Goal: Task Accomplishment & Management: Manage account settings

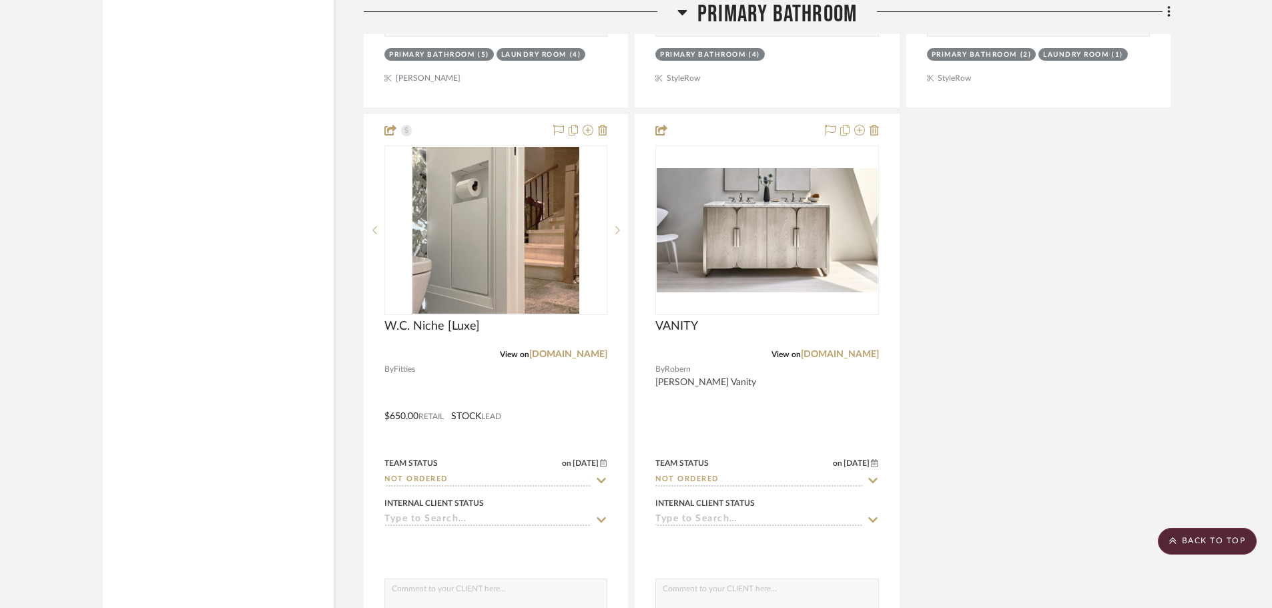
scroll to position [10277, 0]
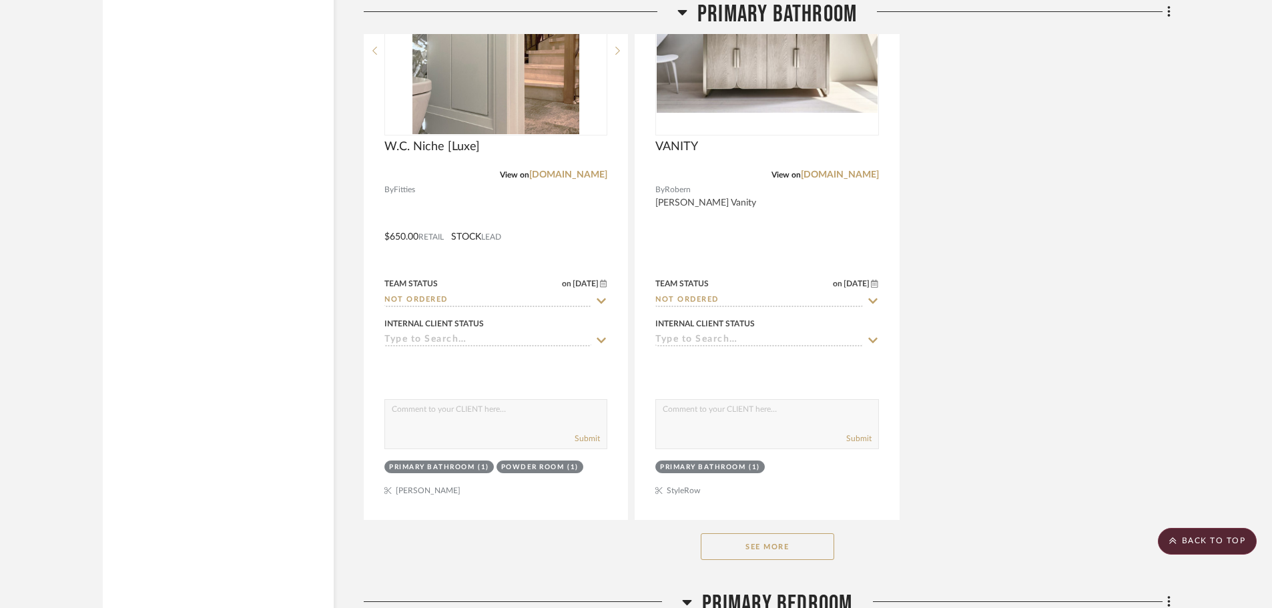
click at [830, 533] on button "See More" at bounding box center [767, 546] width 133 height 27
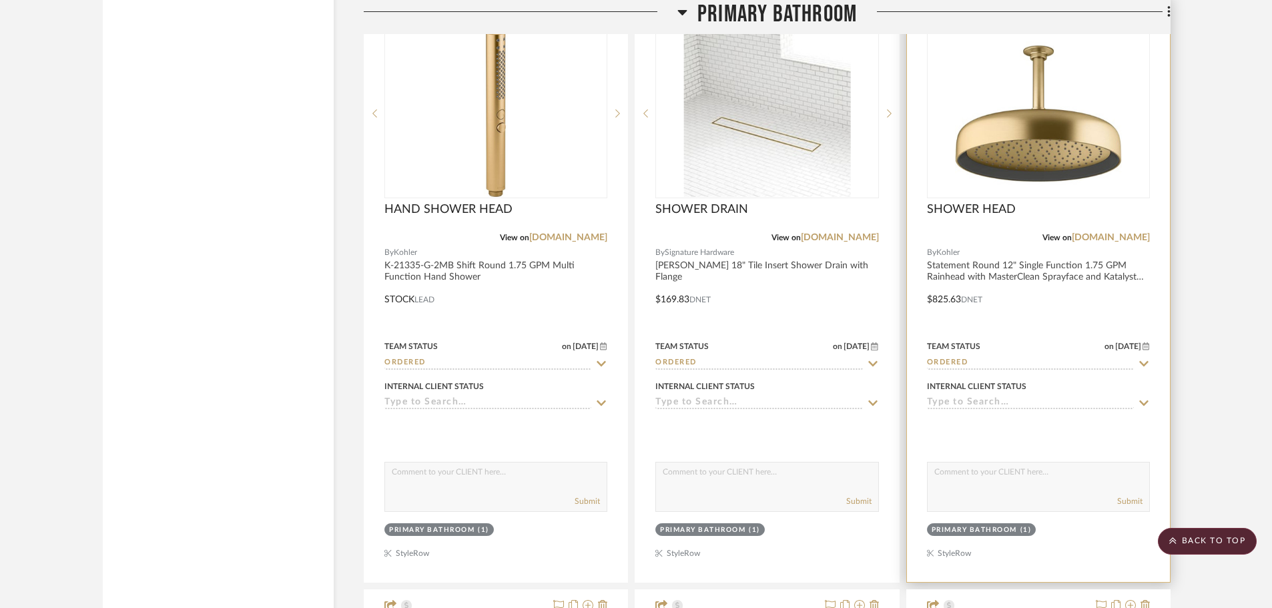
scroll to position [15349, 0]
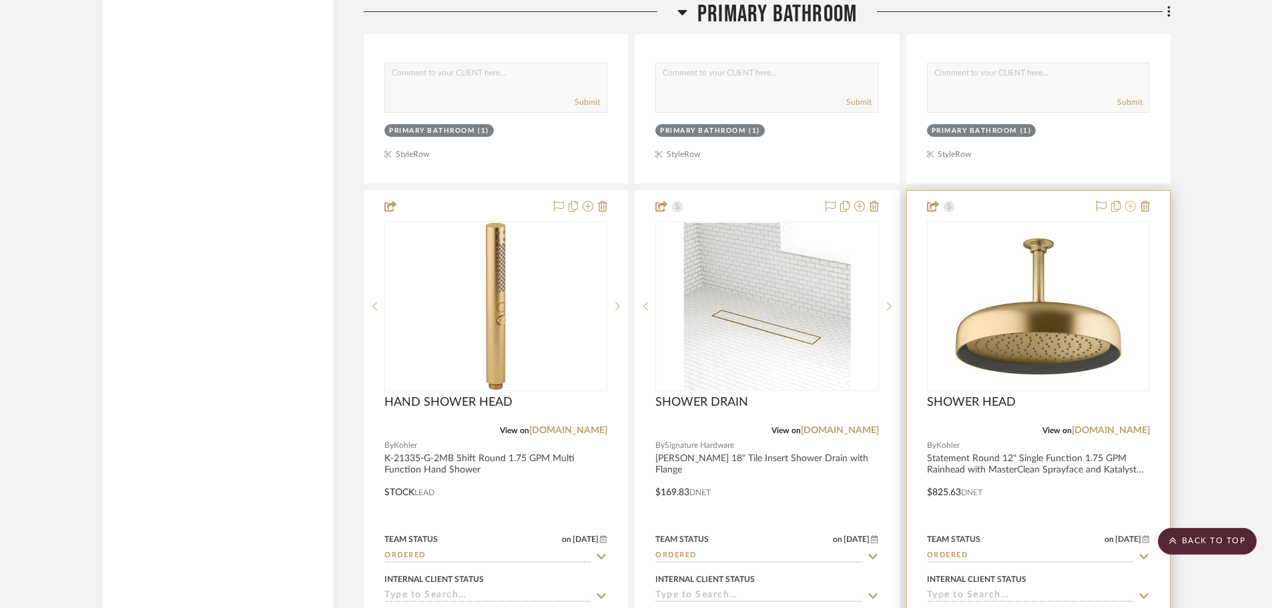
click at [1129, 201] on icon at bounding box center [1130, 206] width 11 height 11
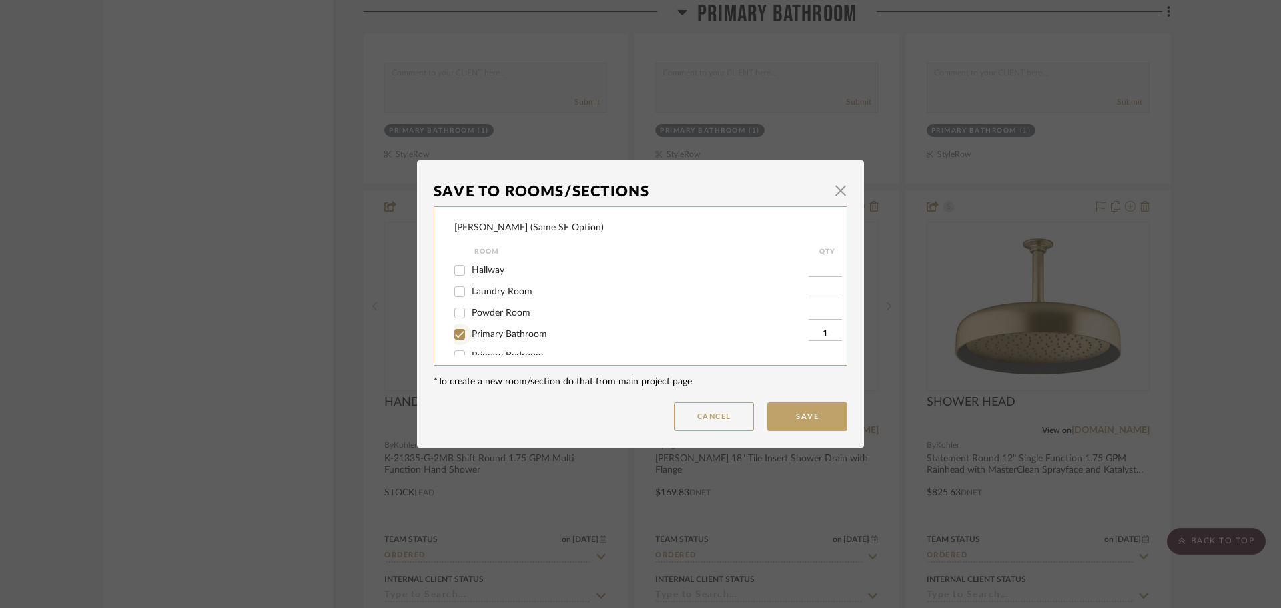
click at [454, 327] on input "Primary Bathroom" at bounding box center [459, 334] width 21 height 21
checkbox input "false"
click at [837, 424] on button "Save" at bounding box center [807, 416] width 80 height 29
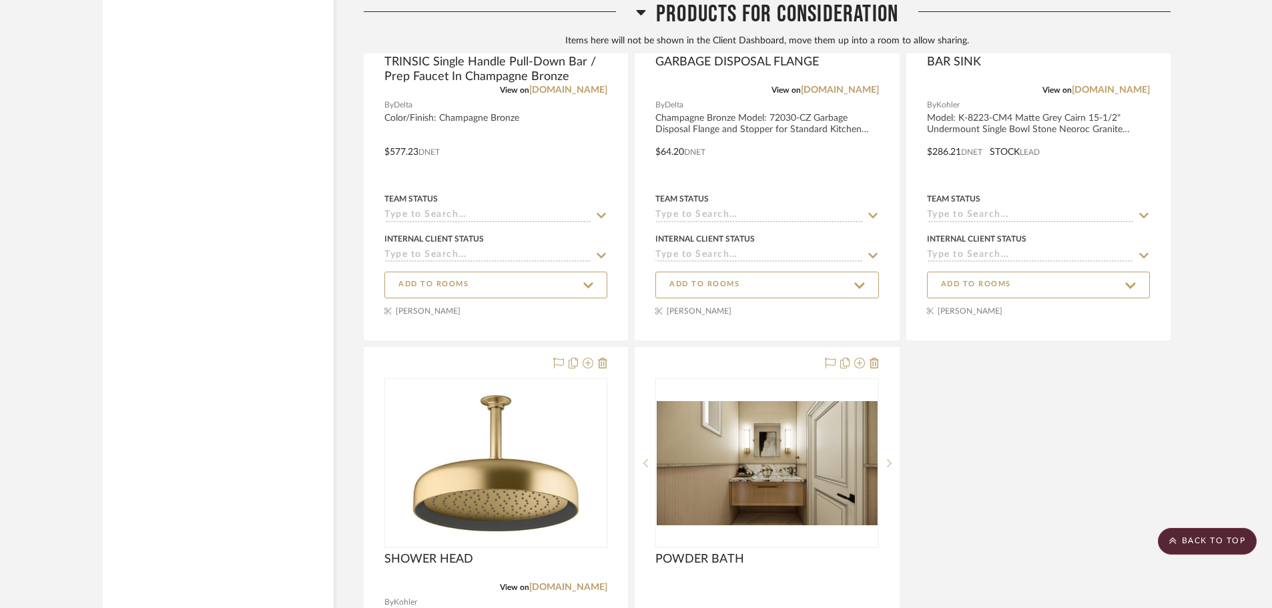
scroll to position [22948, 0]
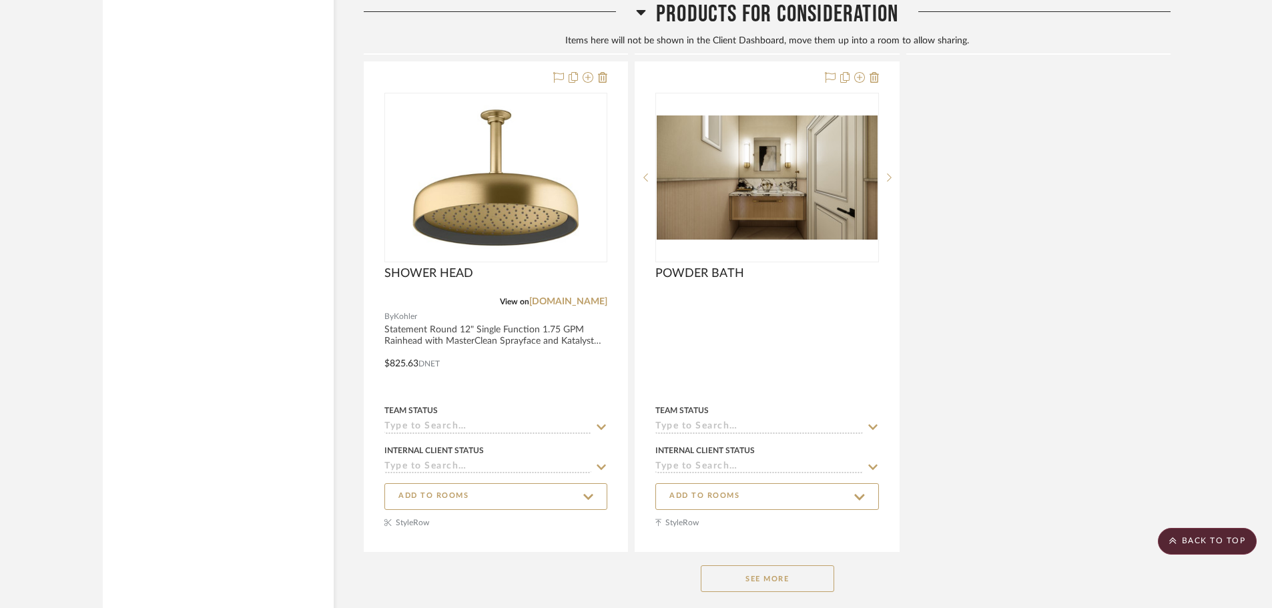
click at [767, 565] on button "See More" at bounding box center [767, 578] width 133 height 27
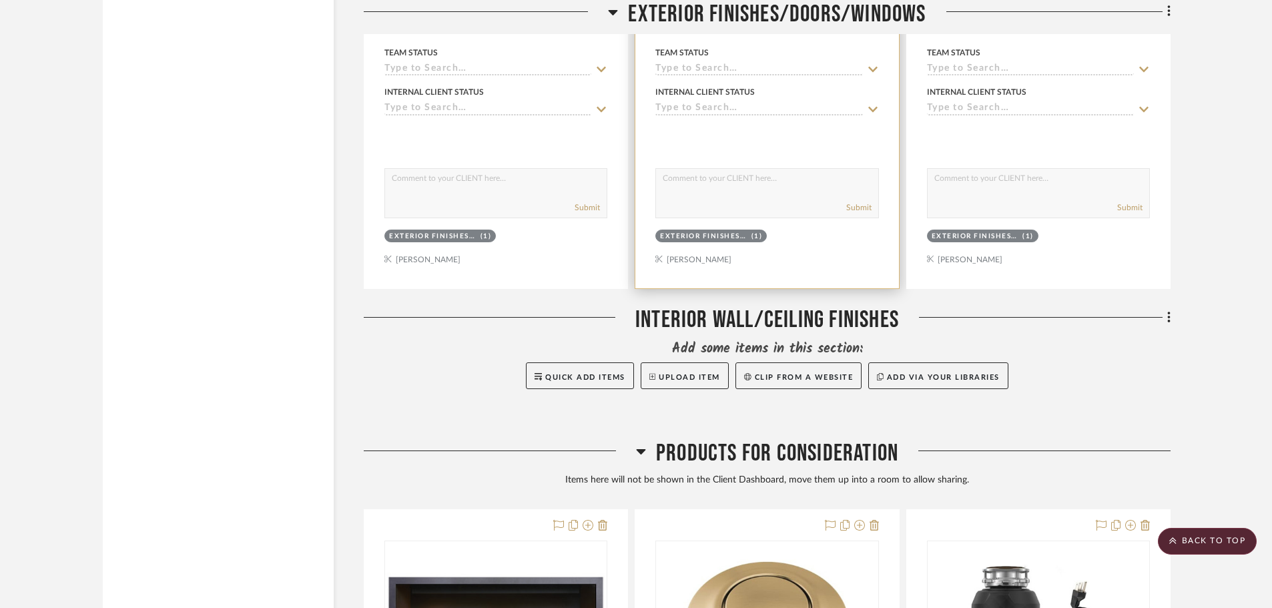
scroll to position [21665, 0]
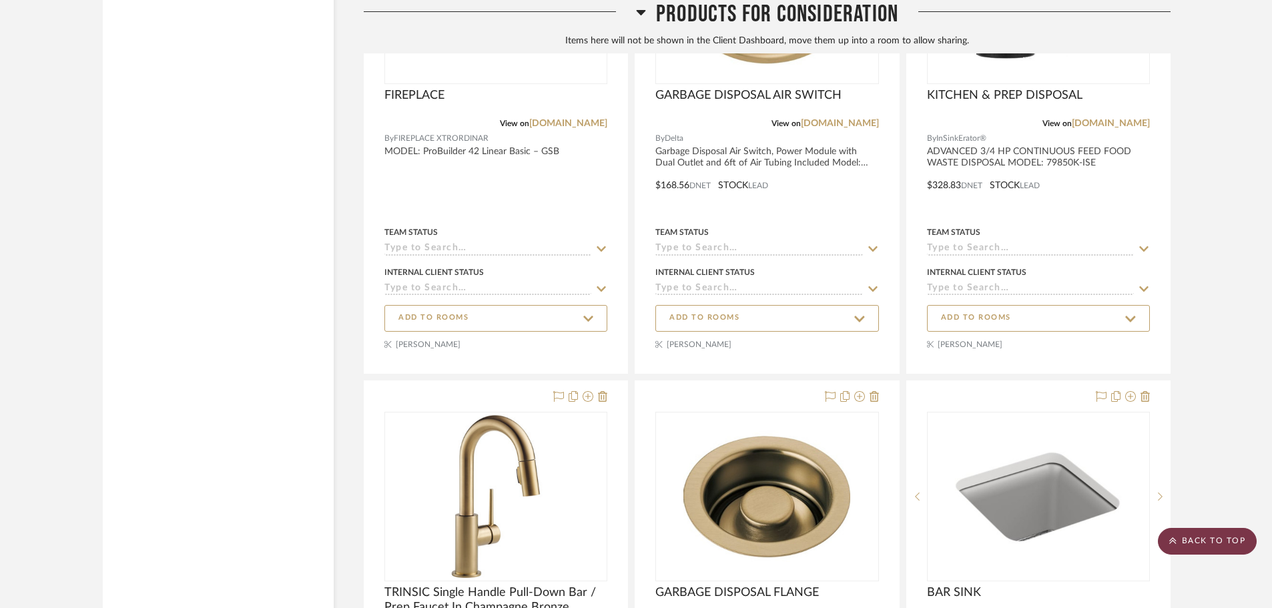
click at [1195, 538] on scroll-to-top-button "BACK TO TOP" at bounding box center [1207, 541] width 99 height 27
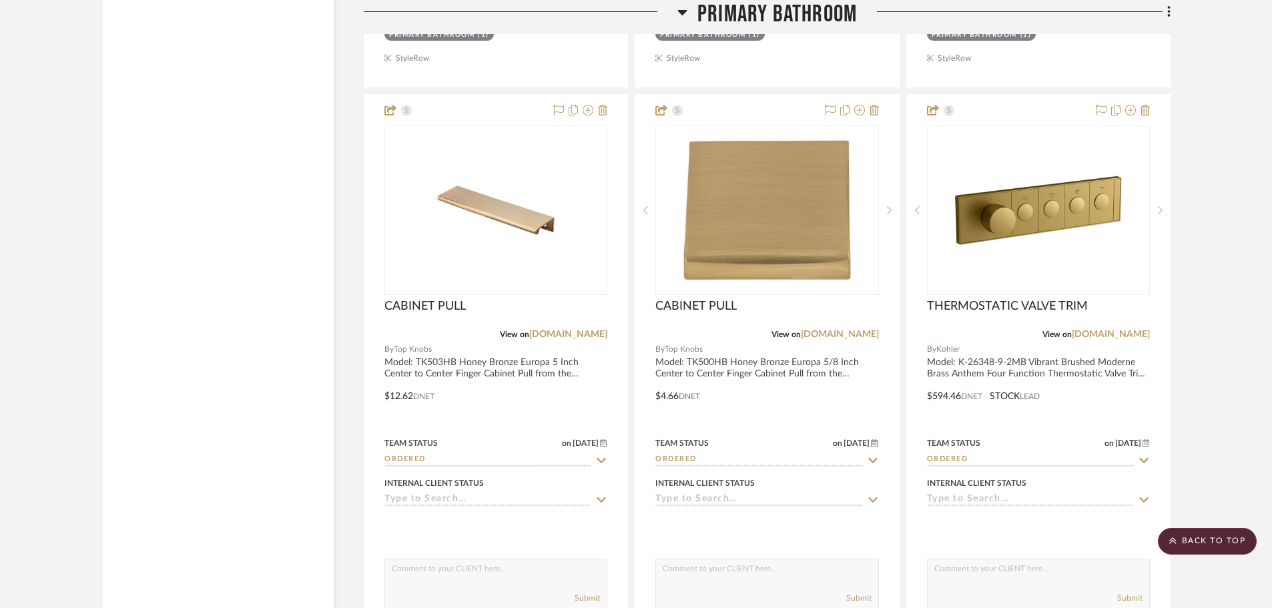
scroll to position [12346, 0]
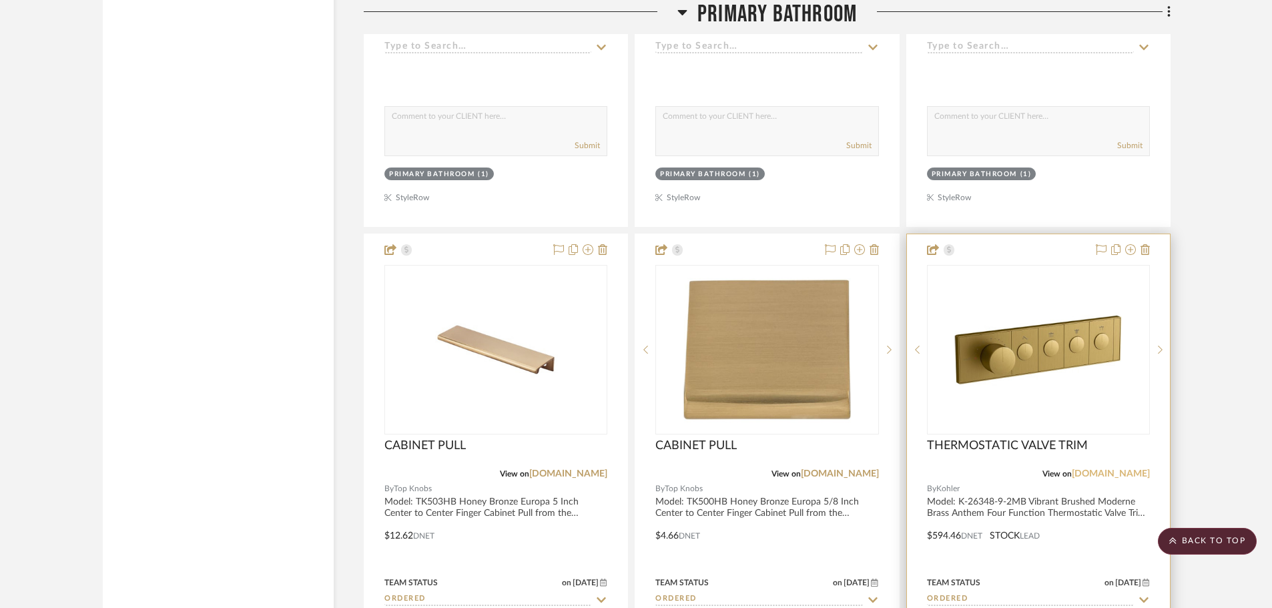
click at [1136, 469] on link "[DOMAIN_NAME]" at bounding box center [1111, 473] width 78 height 9
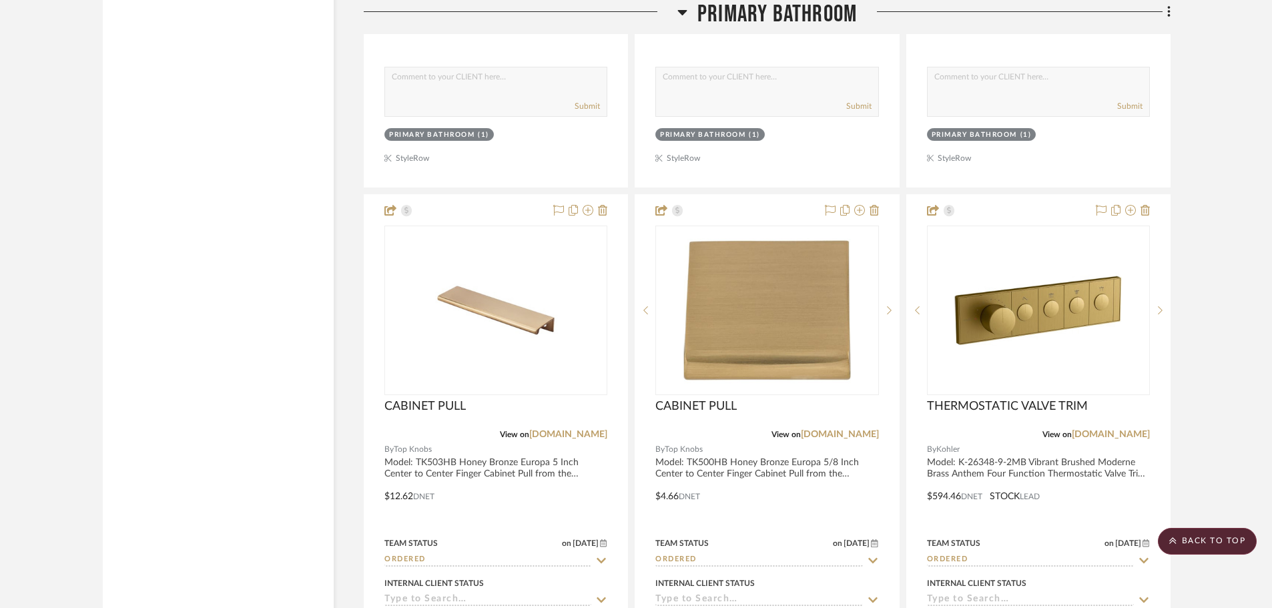
scroll to position [12389, 0]
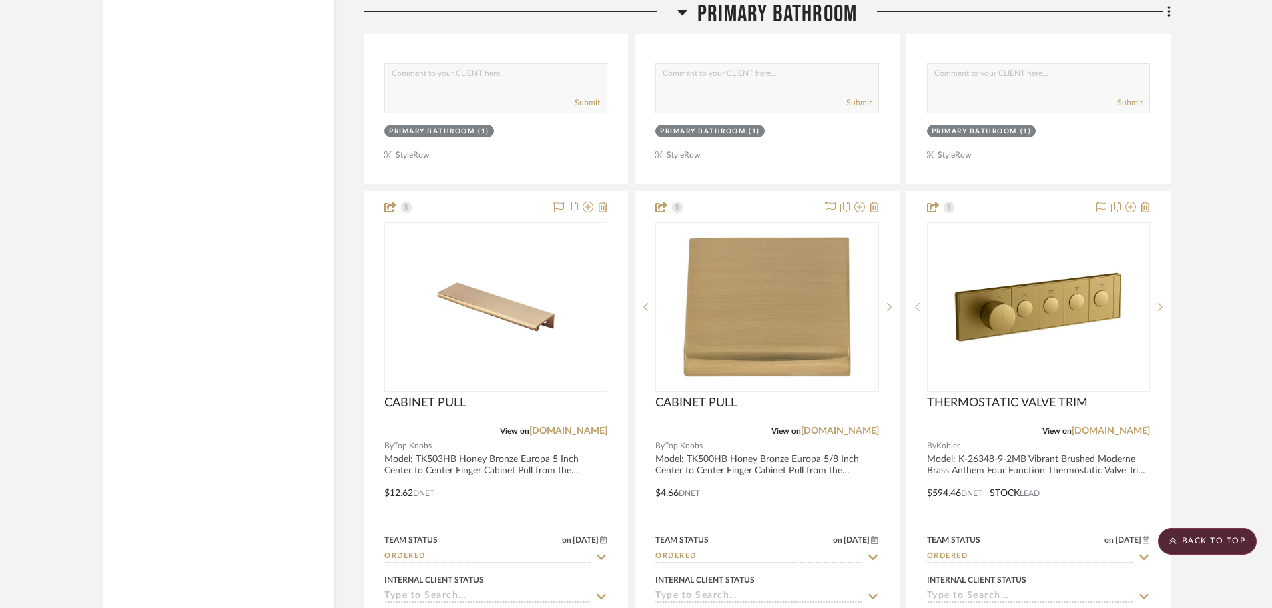
click at [1072, 426] on link "[DOMAIN_NAME]" at bounding box center [1111, 430] width 78 height 9
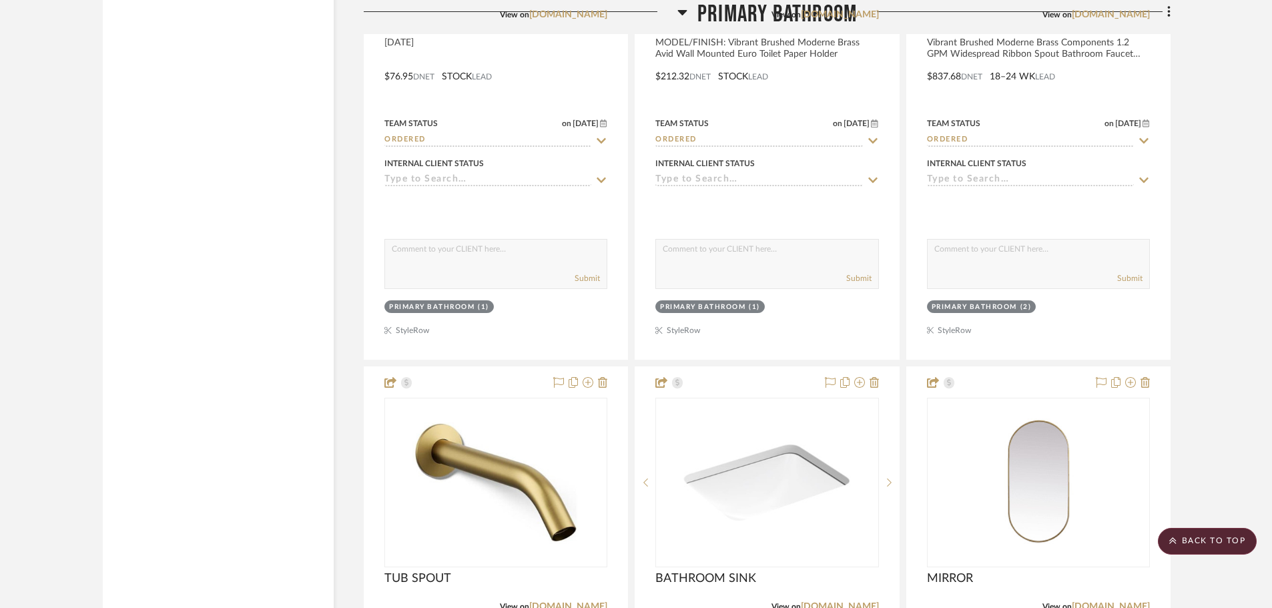
scroll to position [13590, 0]
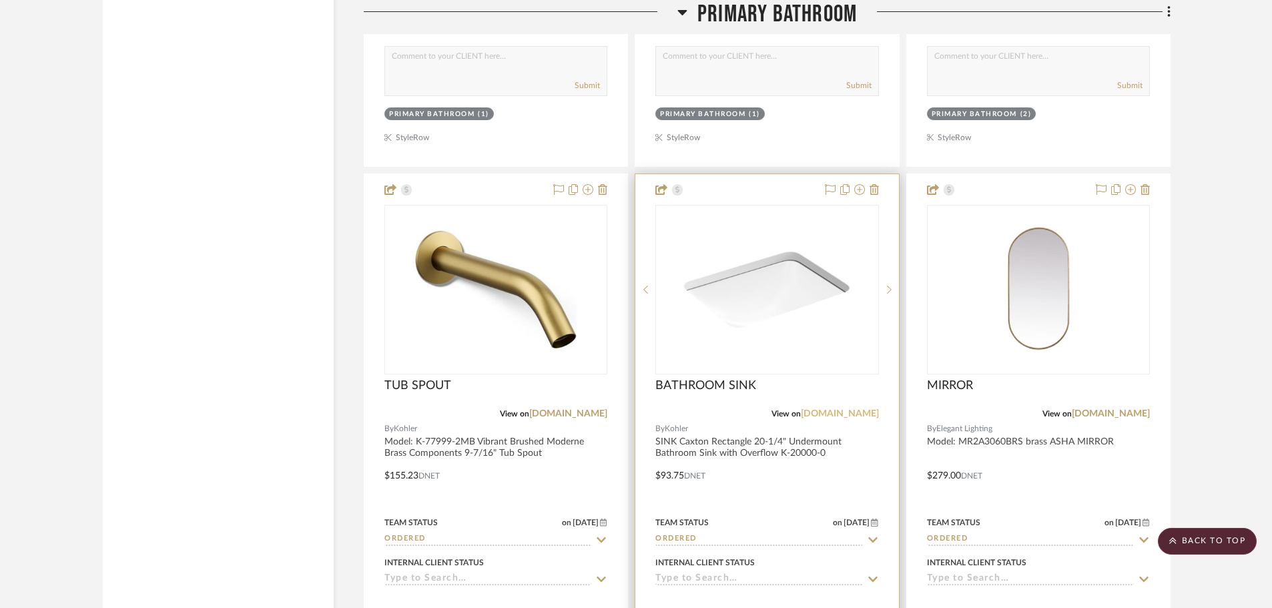
click at [844, 409] on link "[DOMAIN_NAME]" at bounding box center [840, 413] width 78 height 9
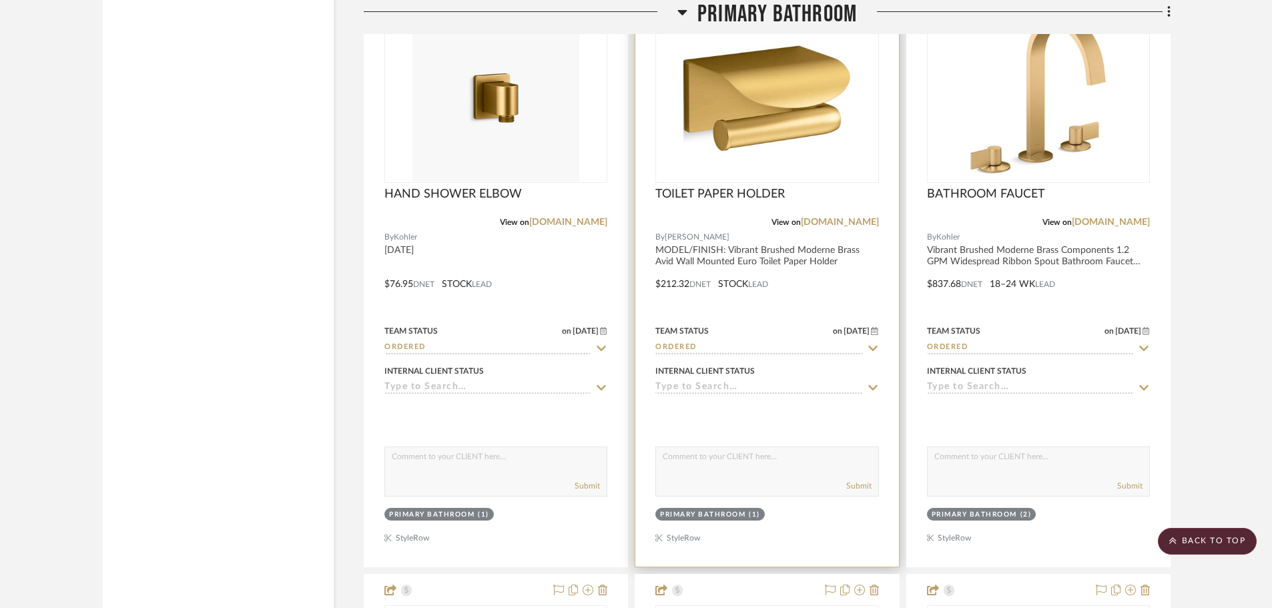
scroll to position [13523, 0]
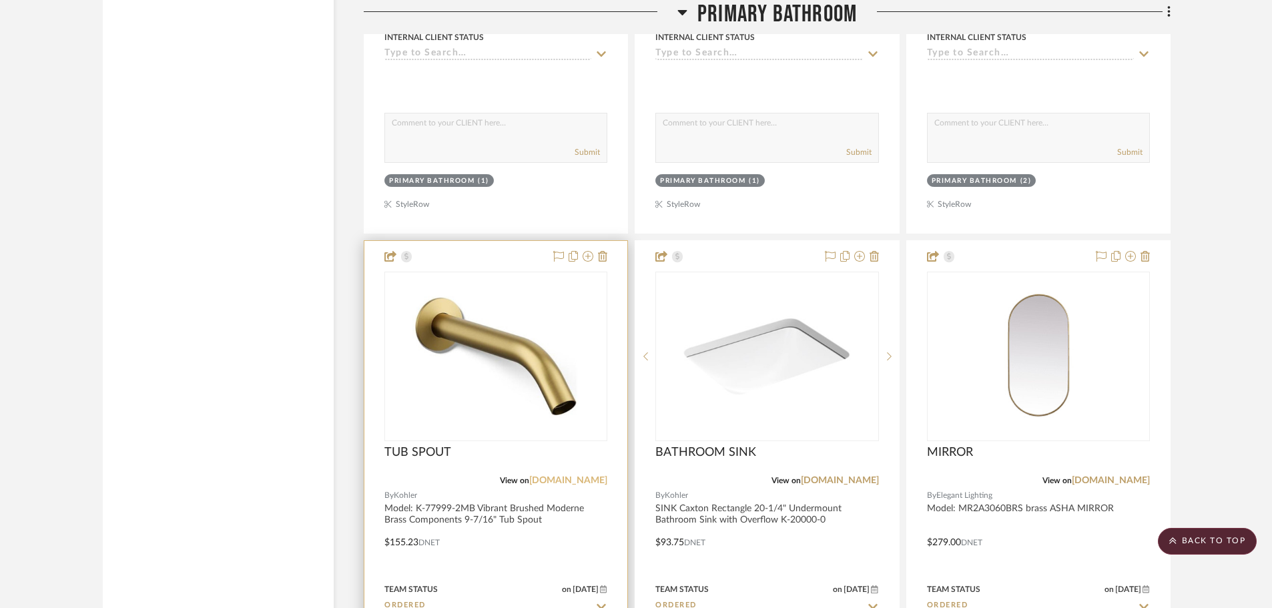
click at [581, 476] on link "[DOMAIN_NAME]" at bounding box center [568, 480] width 78 height 9
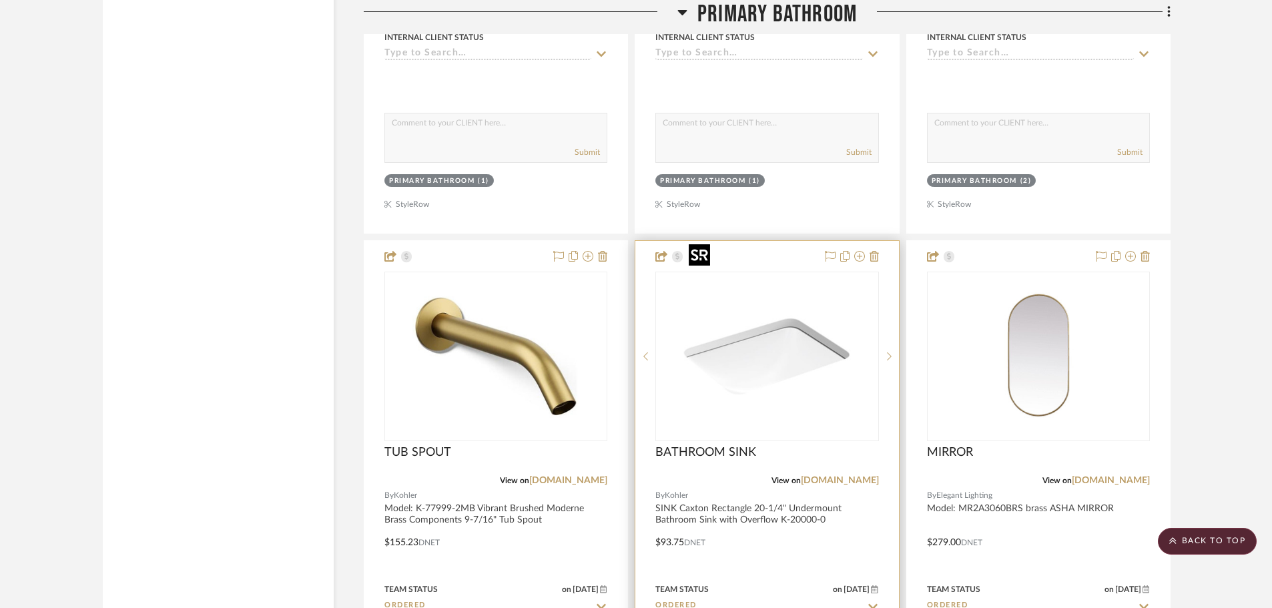
click at [779, 348] on img "0" at bounding box center [766, 356] width 167 height 167
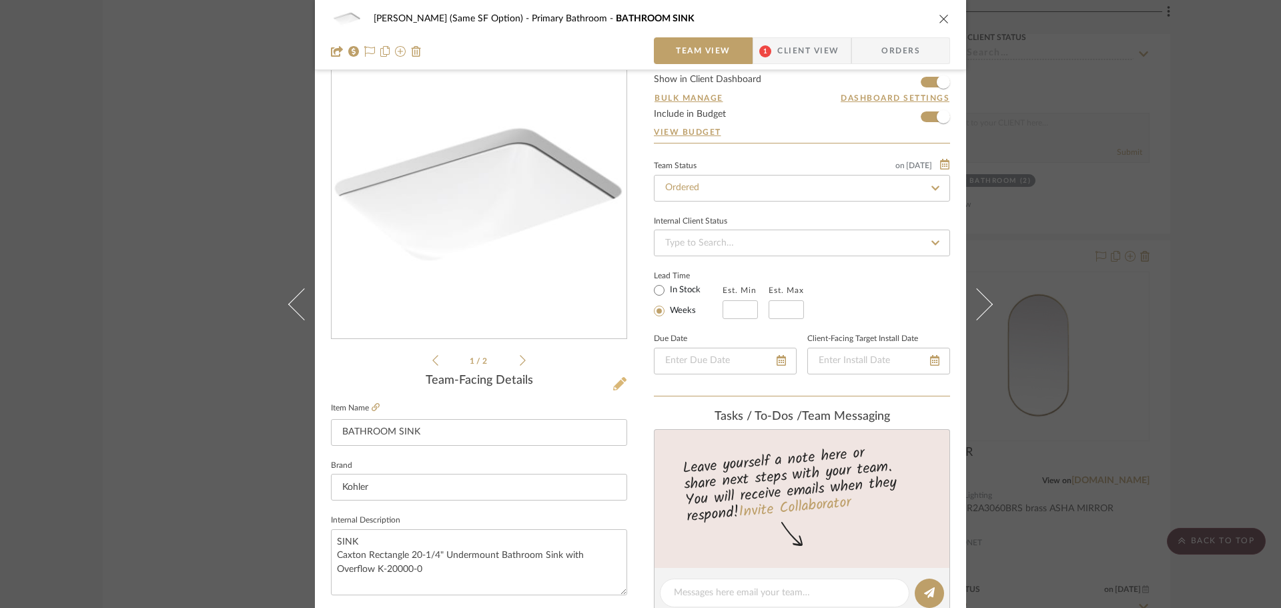
scroll to position [67, 0]
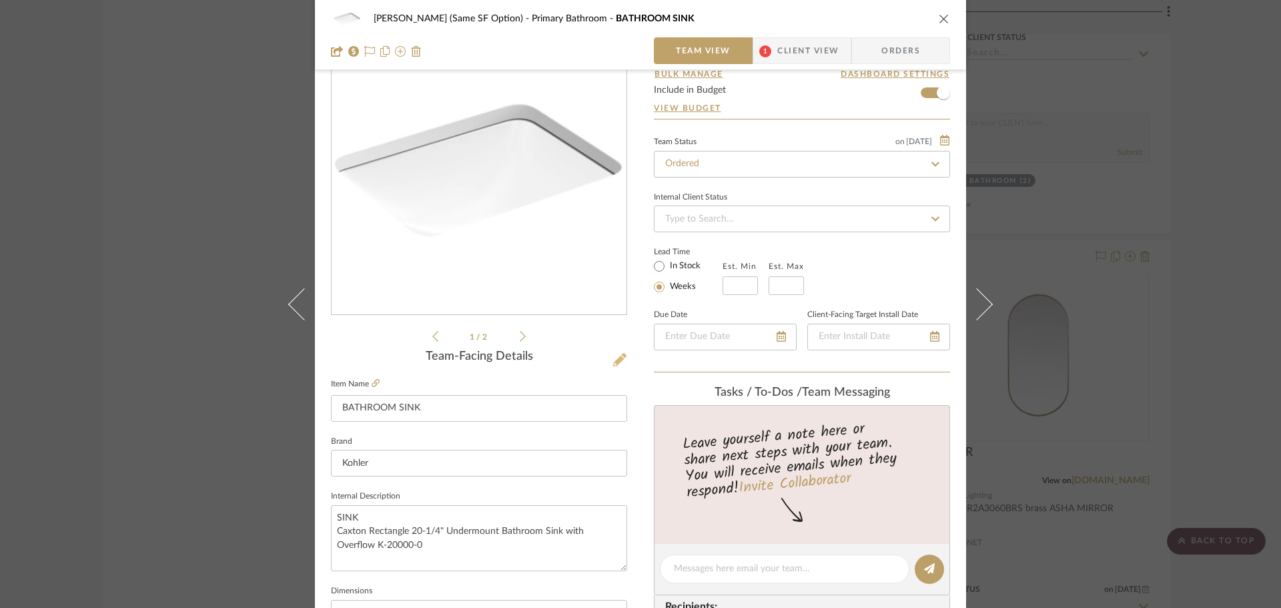
click at [613, 362] on icon at bounding box center [619, 359] width 13 height 13
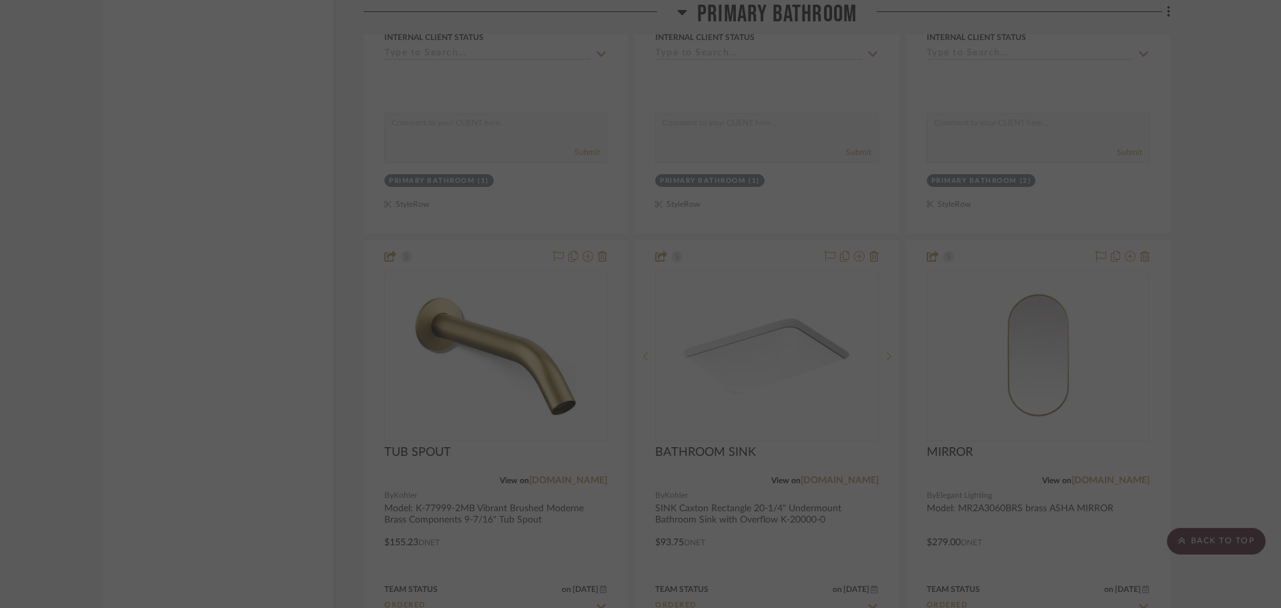
scroll to position [0, 0]
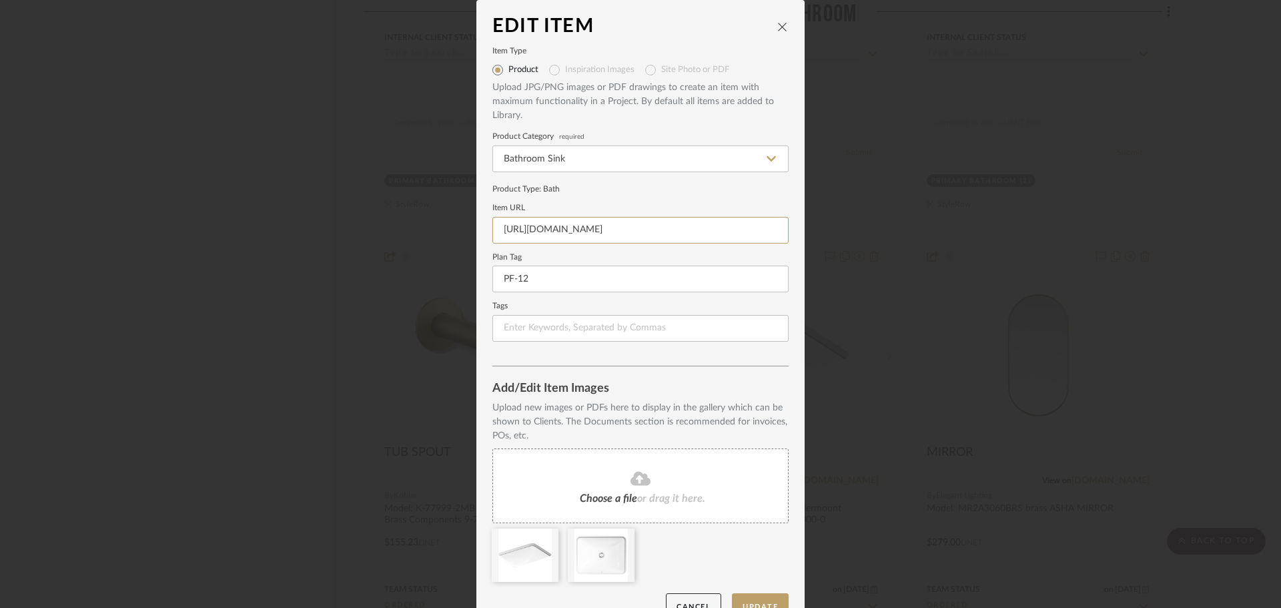
drag, startPoint x: 705, startPoint y: 229, endPoint x: 329, endPoint y: 214, distance: 376.7
click at [326, 219] on div "Edit Item Item Type Product Inspiration Images Site Photo or PDF Upload JPG/PNG…" at bounding box center [640, 304] width 1281 height 608
click at [677, 134] on label "Product Category required" at bounding box center [641, 136] width 296 height 7
click at [772, 599] on button "Update" at bounding box center [760, 606] width 57 height 27
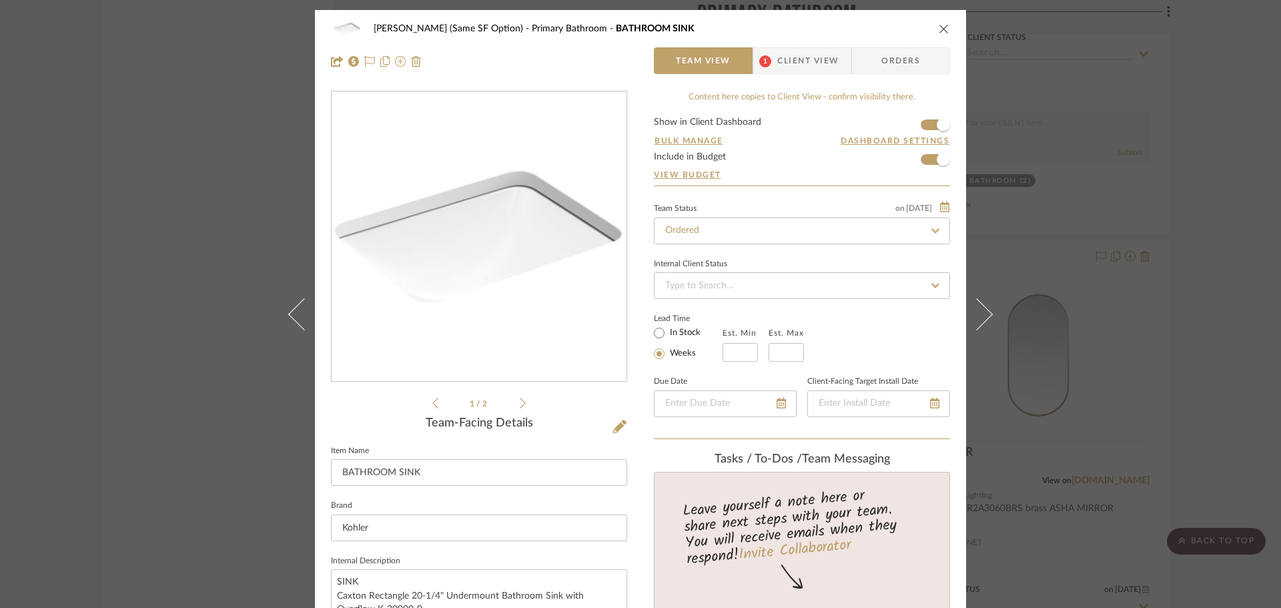
scroll to position [133, 0]
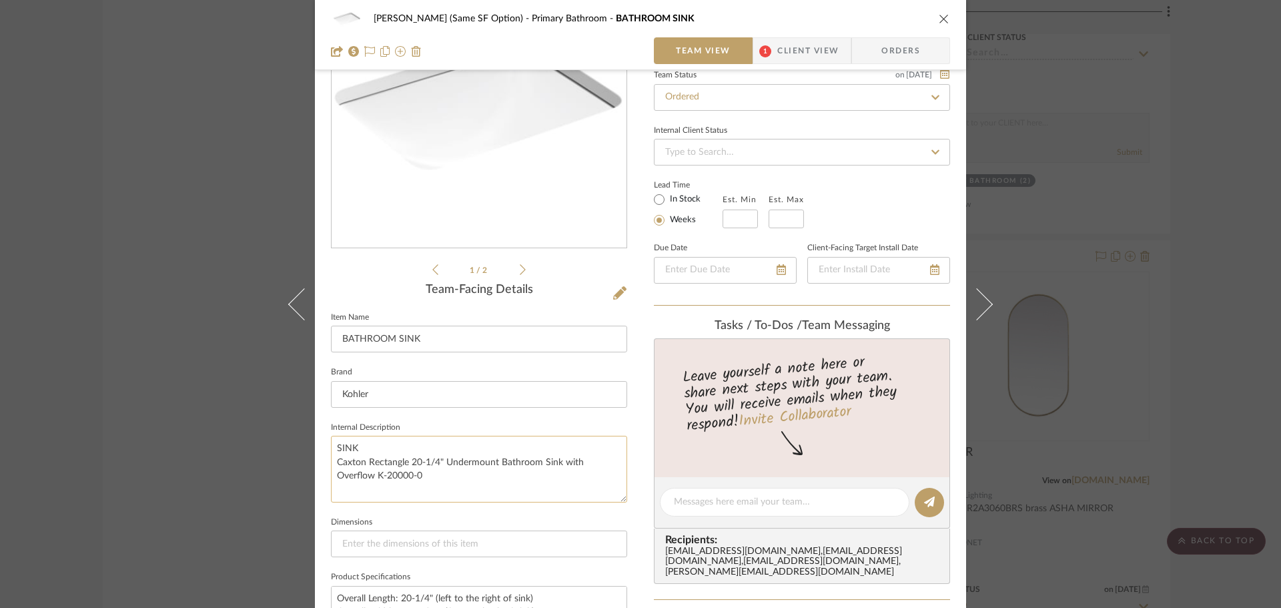
click at [444, 476] on textarea "SINK Caxton Rectangle 20-1/4" Undermount Bathroom Sink with Overflow K-20000-0" at bounding box center [479, 469] width 296 height 66
drag, startPoint x: 440, startPoint y: 474, endPoint x: 374, endPoint y: 477, distance: 65.5
click at [374, 477] on textarea "SINK Caxton Rectangle 20-1/4" Undermount Bathroom Sink with Overflow K-20000-0" at bounding box center [479, 469] width 296 height 66
click at [623, 294] on div "[PERSON_NAME] (Same SF Option) Primary Bathroom BATHROOM SINK Team View 1 Clien…" at bounding box center [640, 492] width 651 height 1230
click at [619, 288] on icon at bounding box center [619, 292] width 13 height 13
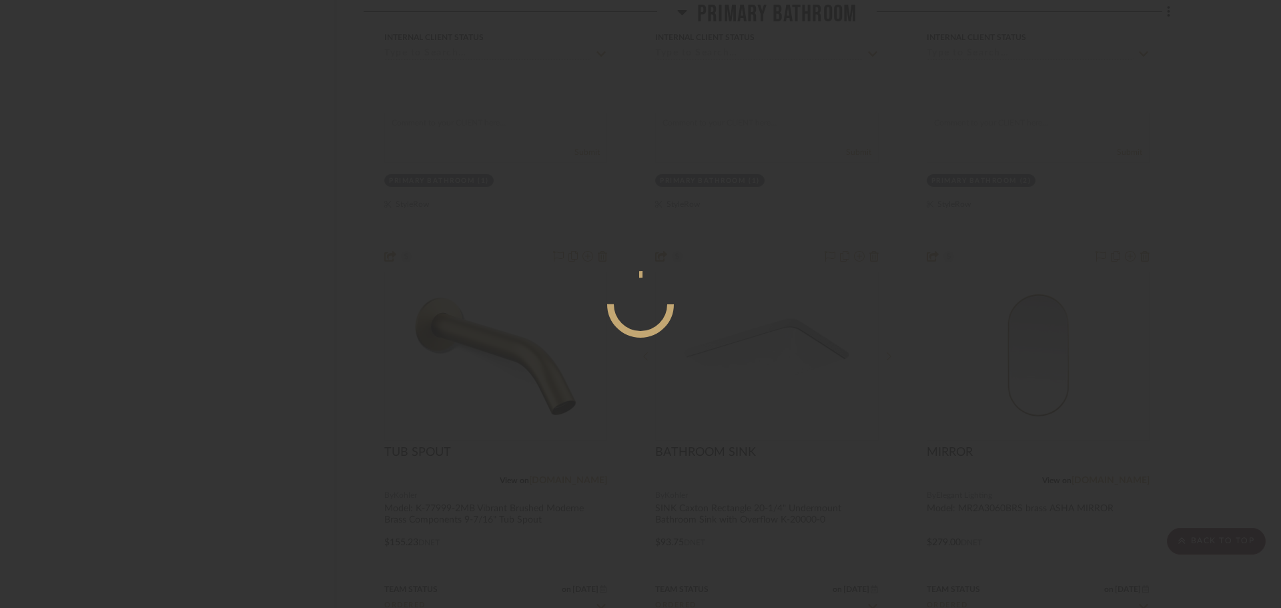
scroll to position [0, 0]
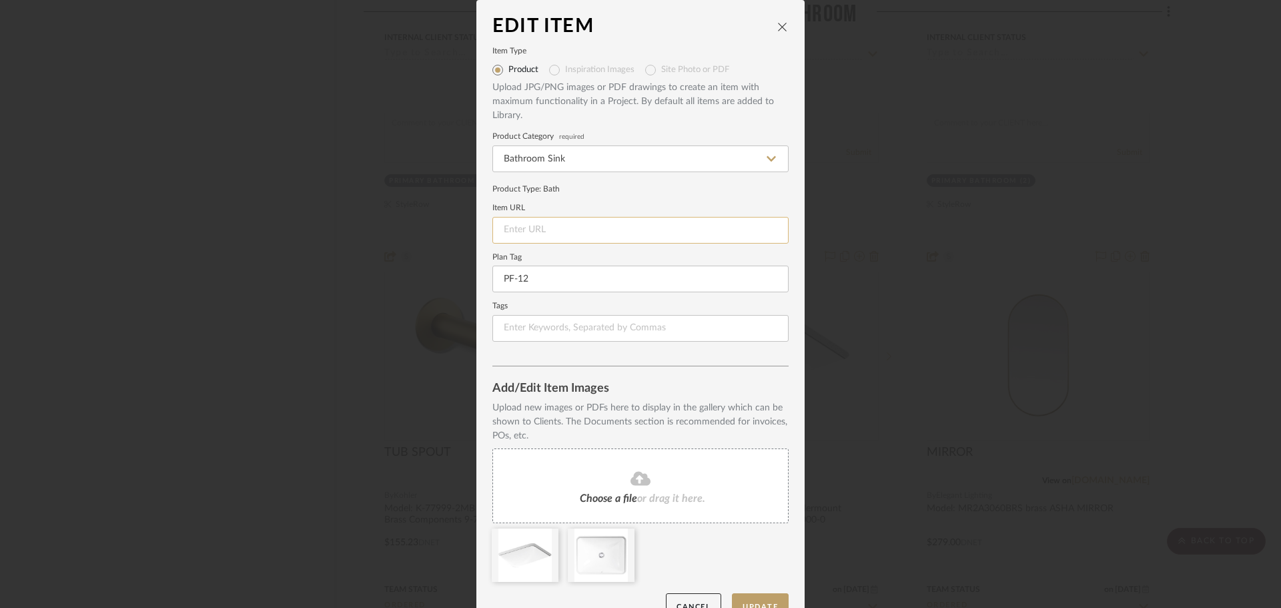
click at [583, 237] on input at bounding box center [641, 230] width 296 height 27
paste input "[URL][DOMAIN_NAME]"
type input "[URL][DOMAIN_NAME]"
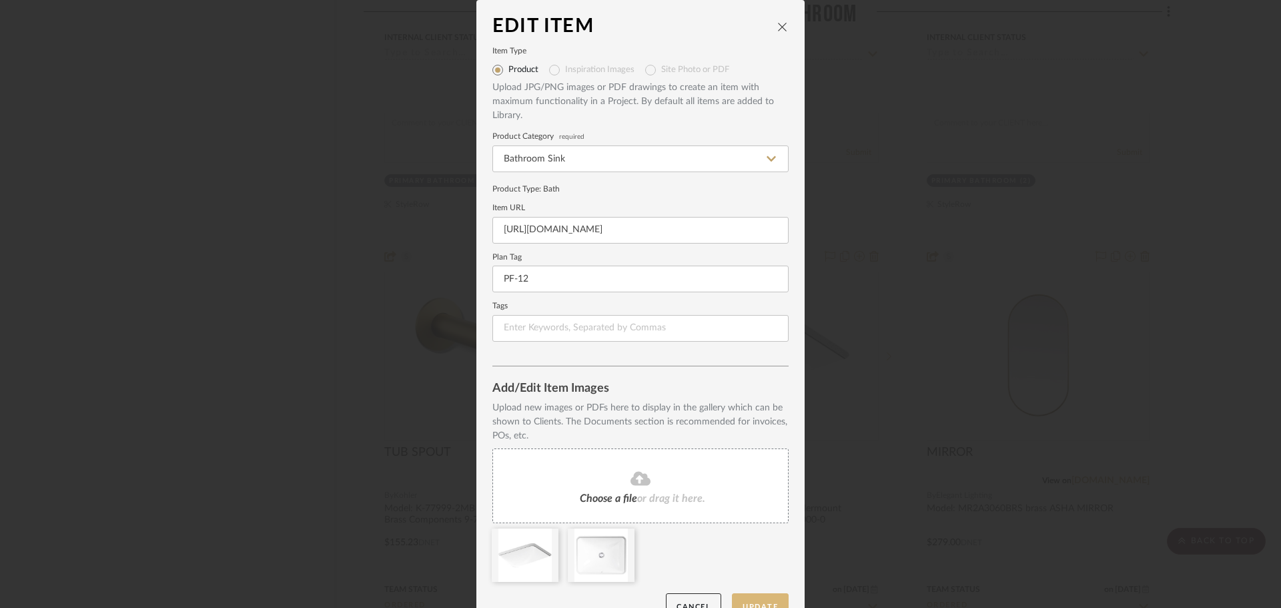
click at [760, 606] on button "Update" at bounding box center [760, 606] width 57 height 27
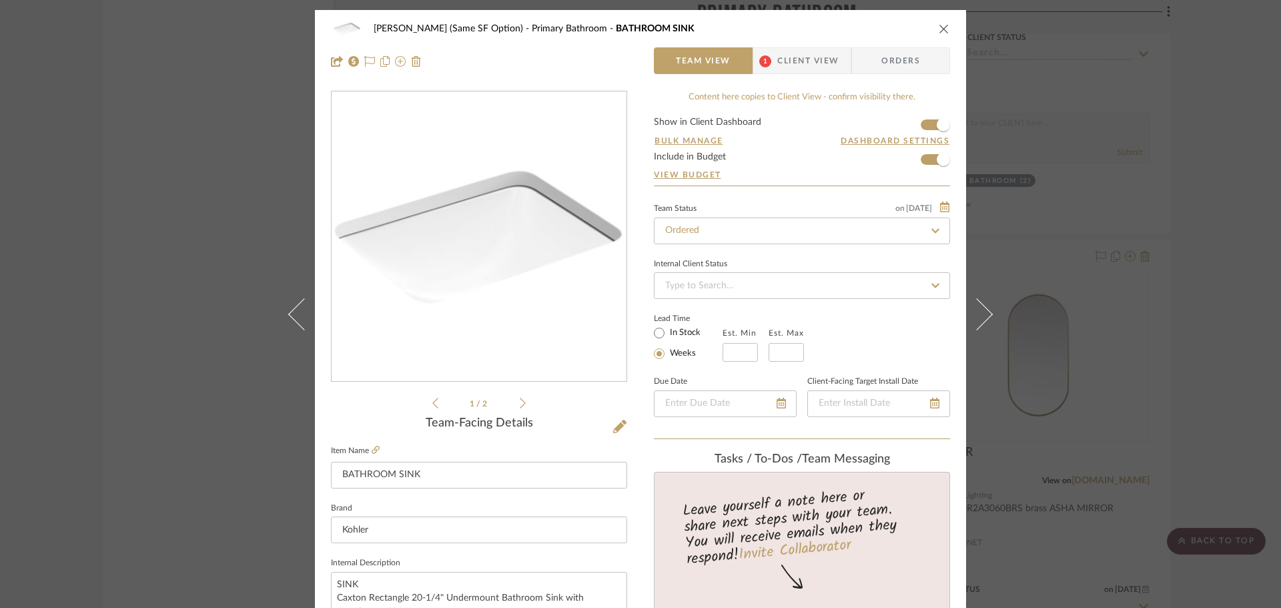
click at [943, 33] on div "[PERSON_NAME] (Same SF Option) Primary Bathroom BATHROOM SINK" at bounding box center [640, 28] width 619 height 27
click at [942, 23] on button "close" at bounding box center [944, 29] width 12 height 12
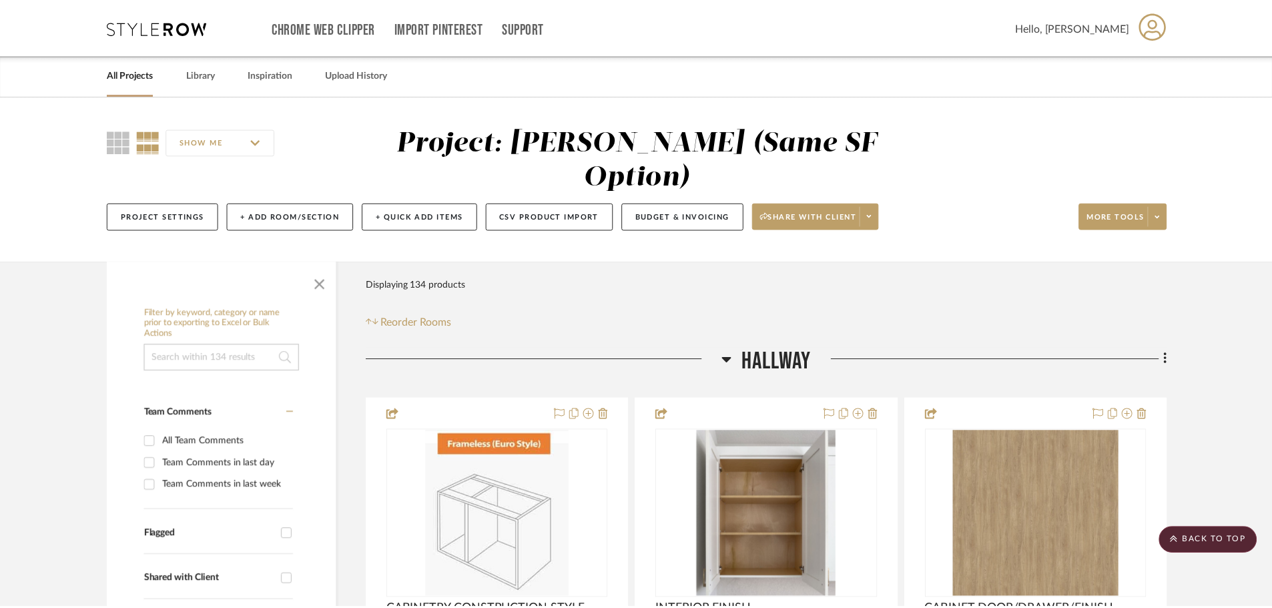
scroll to position [13523, 0]
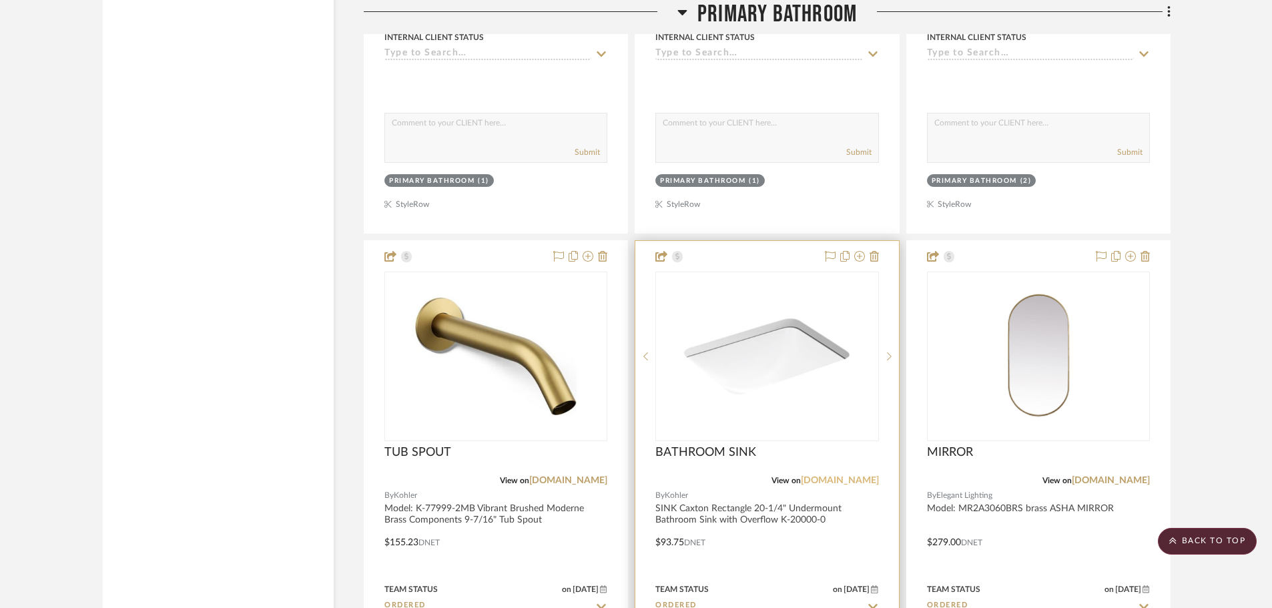
click at [843, 476] on link "[DOMAIN_NAME]" at bounding box center [840, 480] width 78 height 9
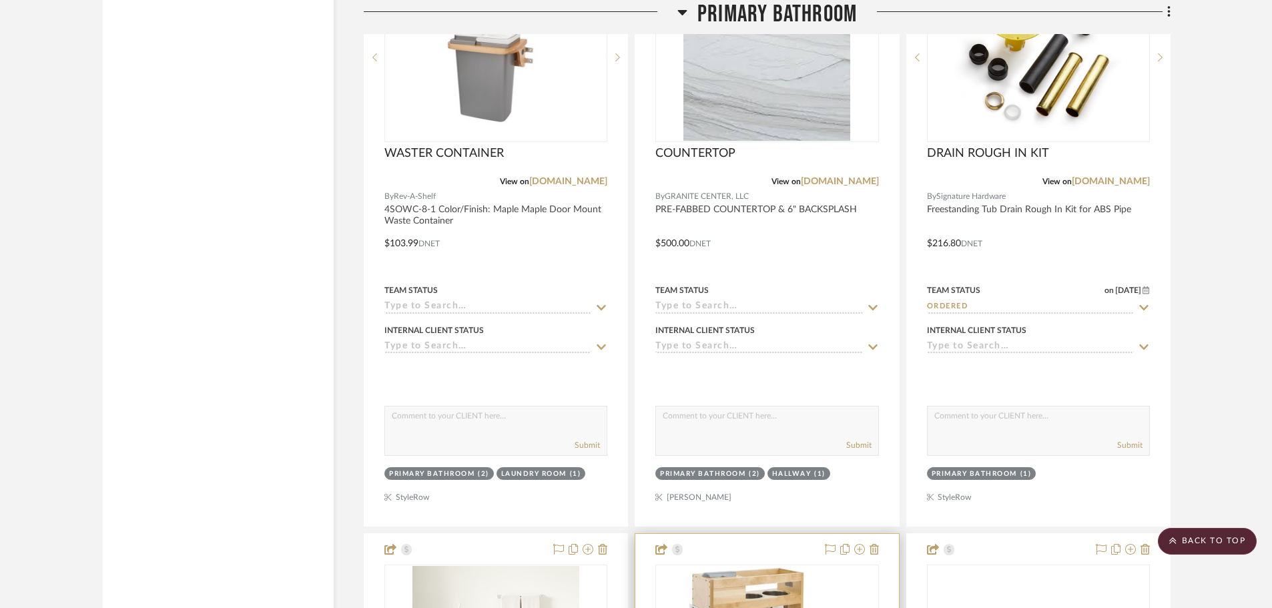
scroll to position [11121, 0]
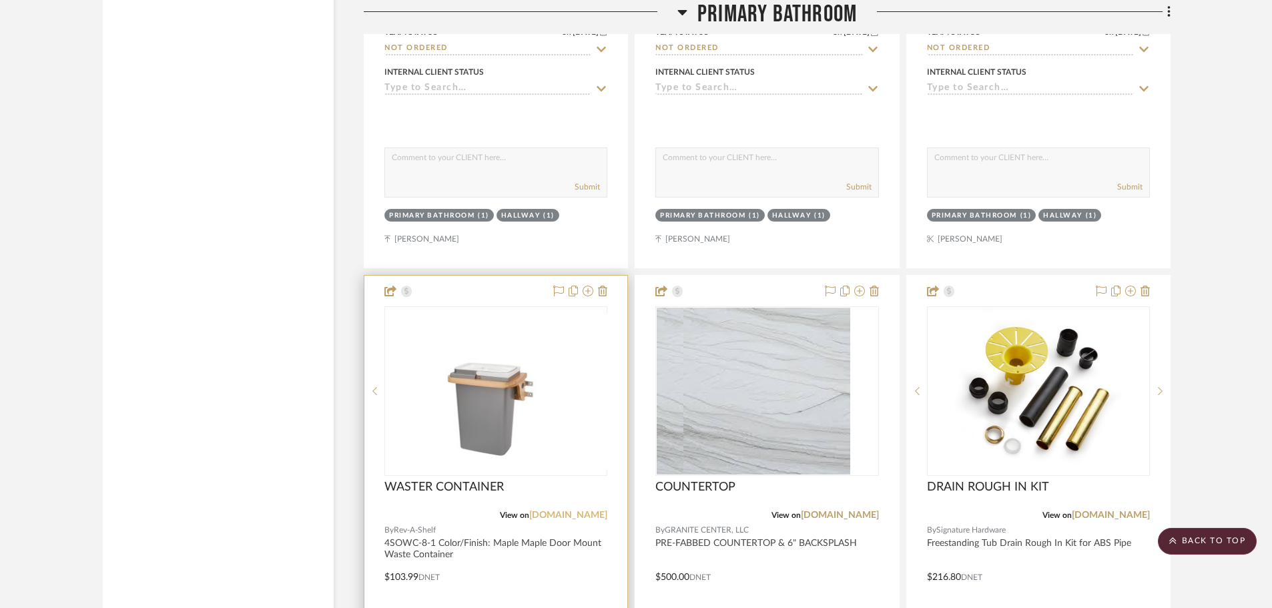
click at [571, 511] on link "[DOMAIN_NAME]" at bounding box center [568, 515] width 78 height 9
